Goal: Find specific page/section: Find specific page/section

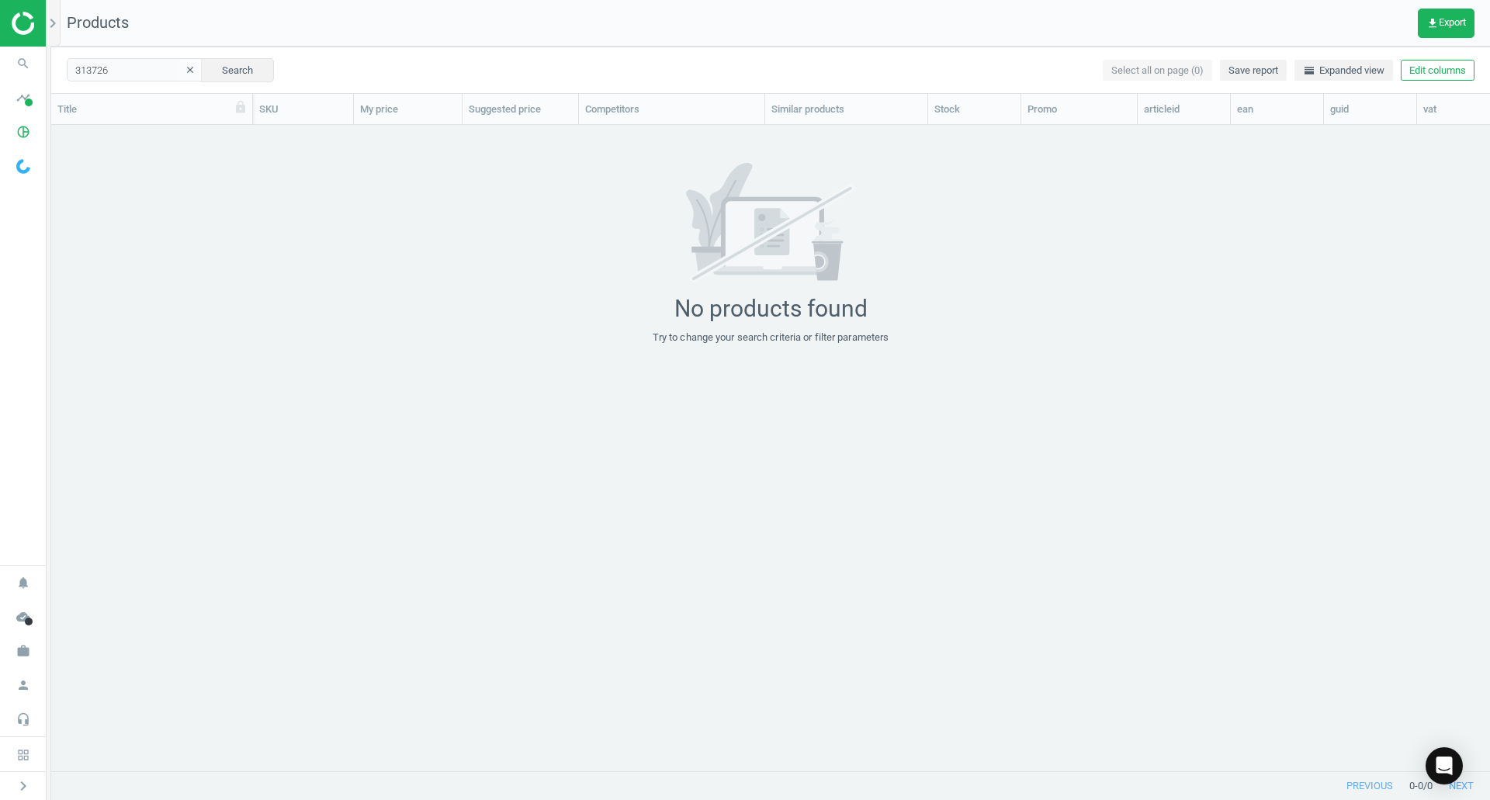
scroll to position [622, 1427]
click at [648, 266] on div "No products found Try to change your search criteria or filter parameters" at bounding box center [770, 254] width 1439 height 182
click at [25, 99] on span at bounding box center [29, 103] width 8 height 8
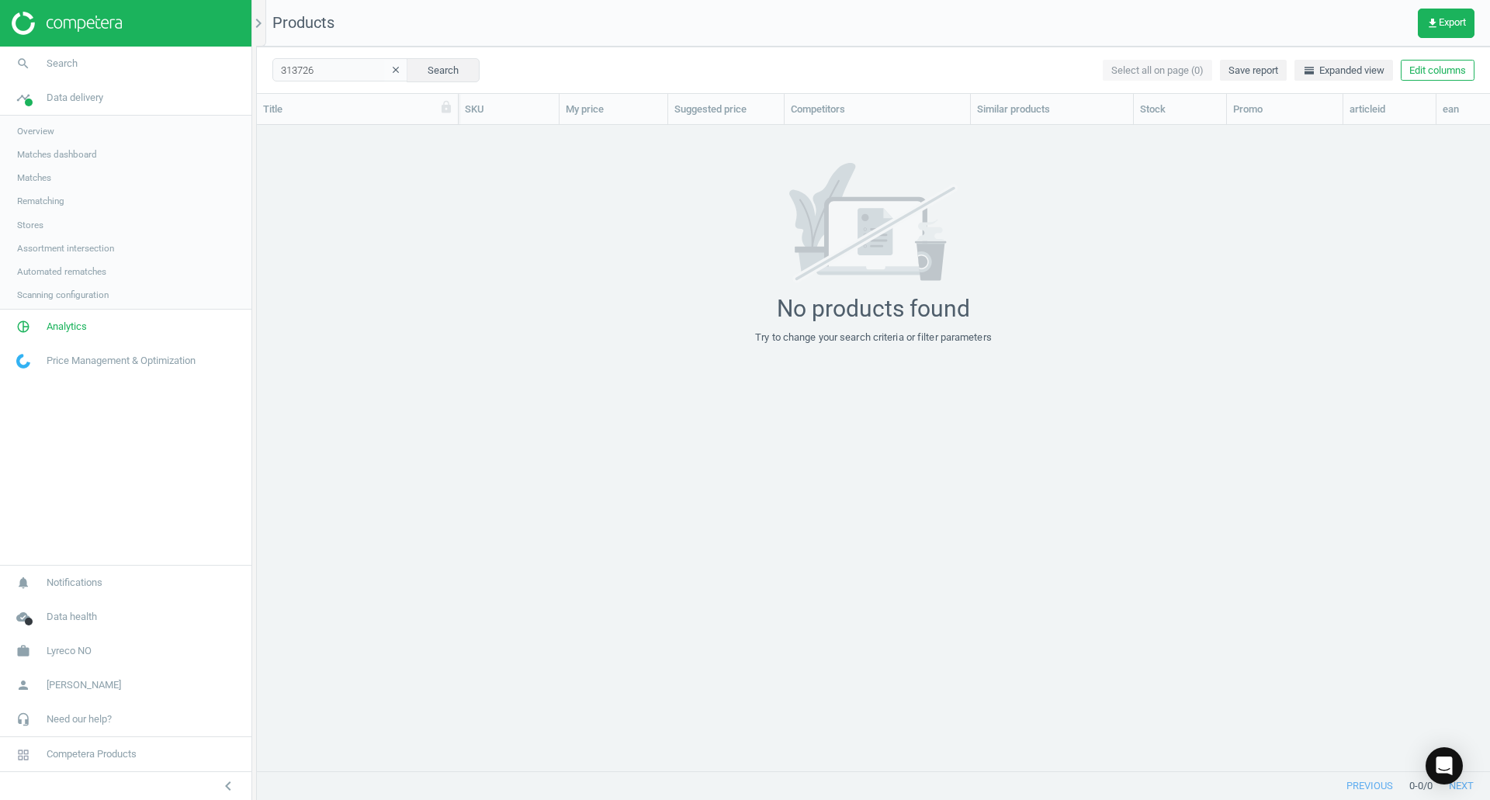
scroll to position [622, 1222]
click at [54, 163] on link "Matches dashboard" at bounding box center [125, 154] width 251 height 23
